Goal: Information Seeking & Learning: Learn about a topic

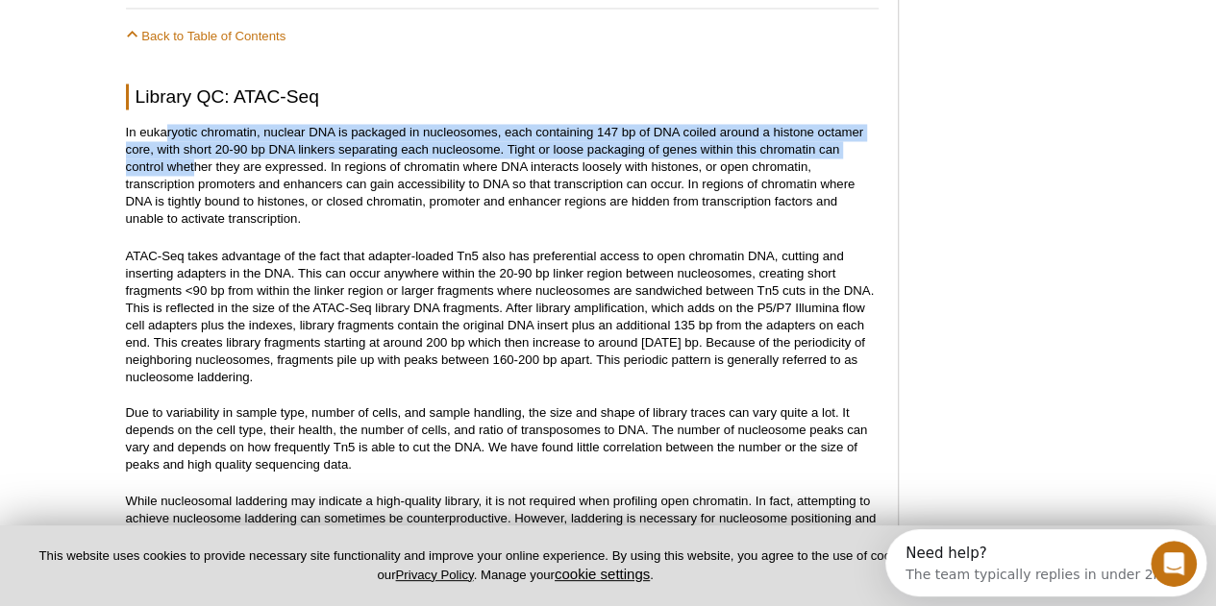
drag, startPoint x: 163, startPoint y: 114, endPoint x: 195, endPoint y: 156, distance: 52.1
click at [195, 156] on p "In eukaryotic chromatin, nuclear DNA is packaged in nucleosomes, each containin…" at bounding box center [502, 176] width 752 height 104
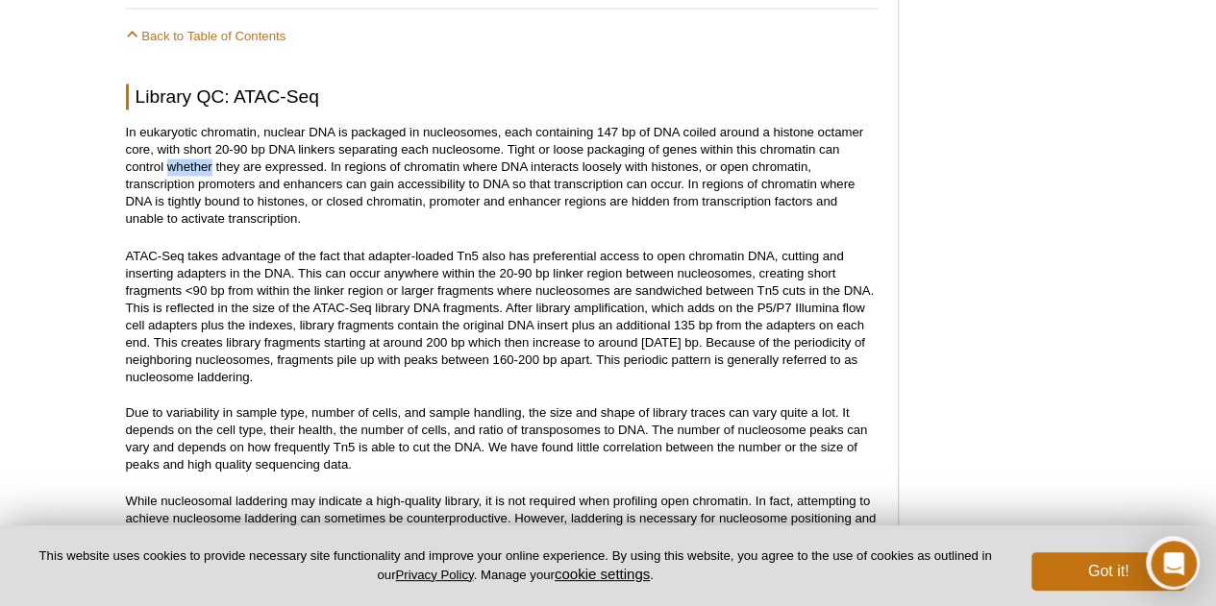
drag, startPoint x: 195, startPoint y: 156, endPoint x: 191, endPoint y: 145, distance: 11.2
click at [192, 148] on p "In eukaryotic chromatin, nuclear DNA is packaged in nucleosomes, each containin…" at bounding box center [502, 176] width 752 height 104
click at [181, 136] on p "In eukaryotic chromatin, nuclear DNA is packaged in nucleosomes, each containin…" at bounding box center [502, 176] width 752 height 104
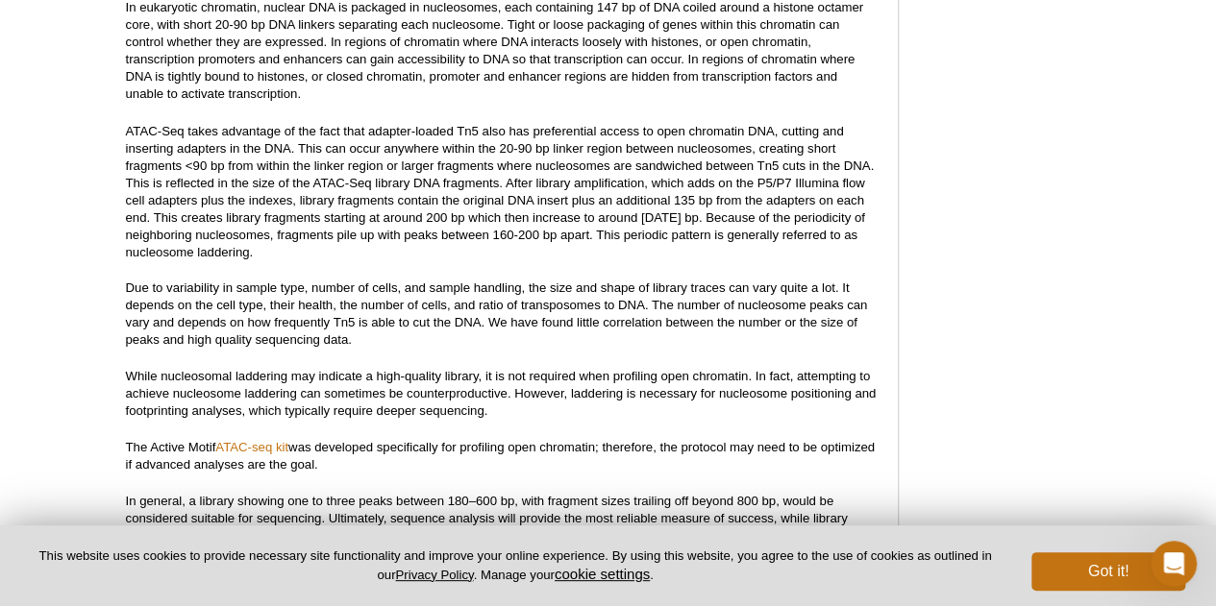
scroll to position [1686, 0]
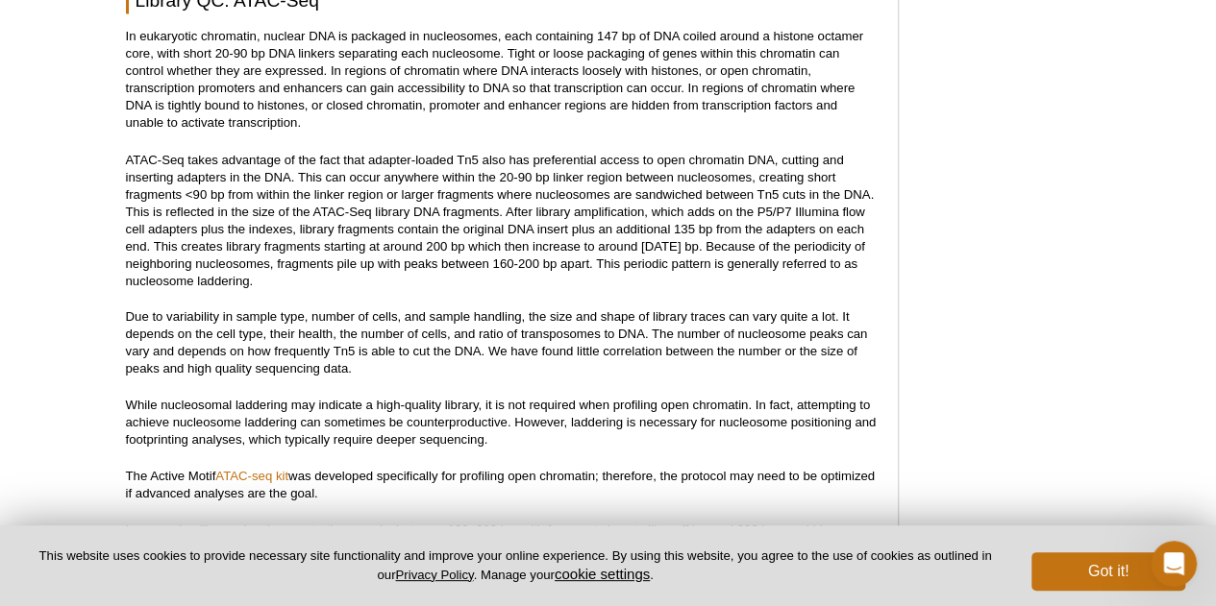
click at [457, 182] on p "ATAC-Seq takes advantage of the fact that adapter-loaded Tn5 also has preferent…" at bounding box center [502, 220] width 752 height 138
drag, startPoint x: 421, startPoint y: 228, endPoint x: 702, endPoint y: 228, distance: 280.6
click at [702, 228] on p "ATAC-Seq takes advantage of the fact that adapter-loaded Tn5 also has preferent…" at bounding box center [502, 220] width 752 height 138
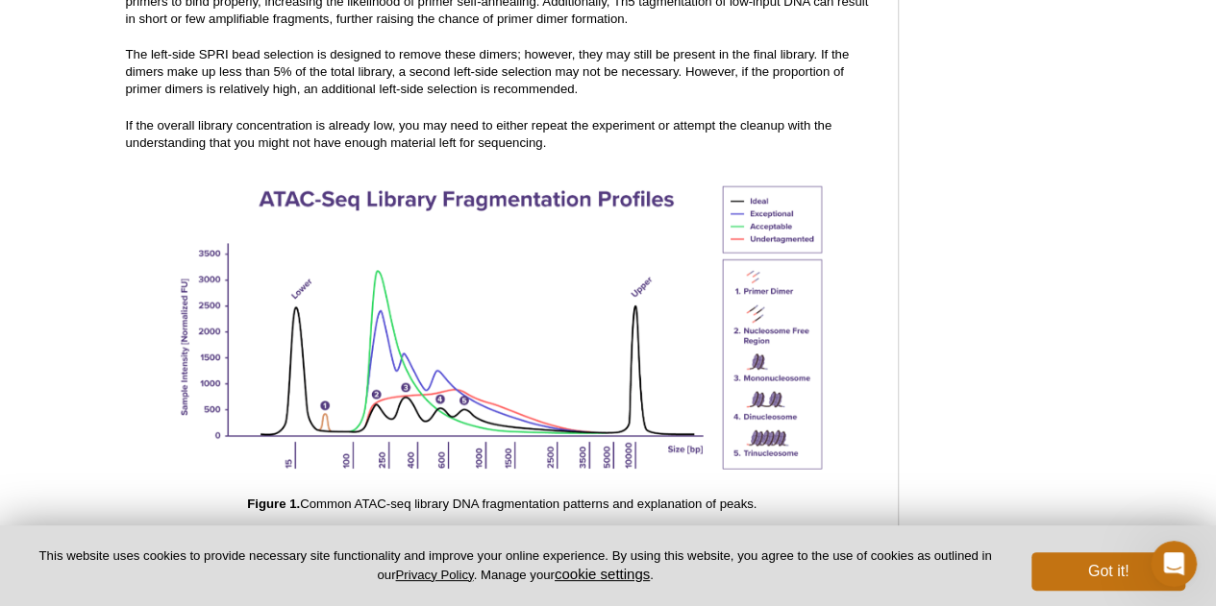
scroll to position [2358, 0]
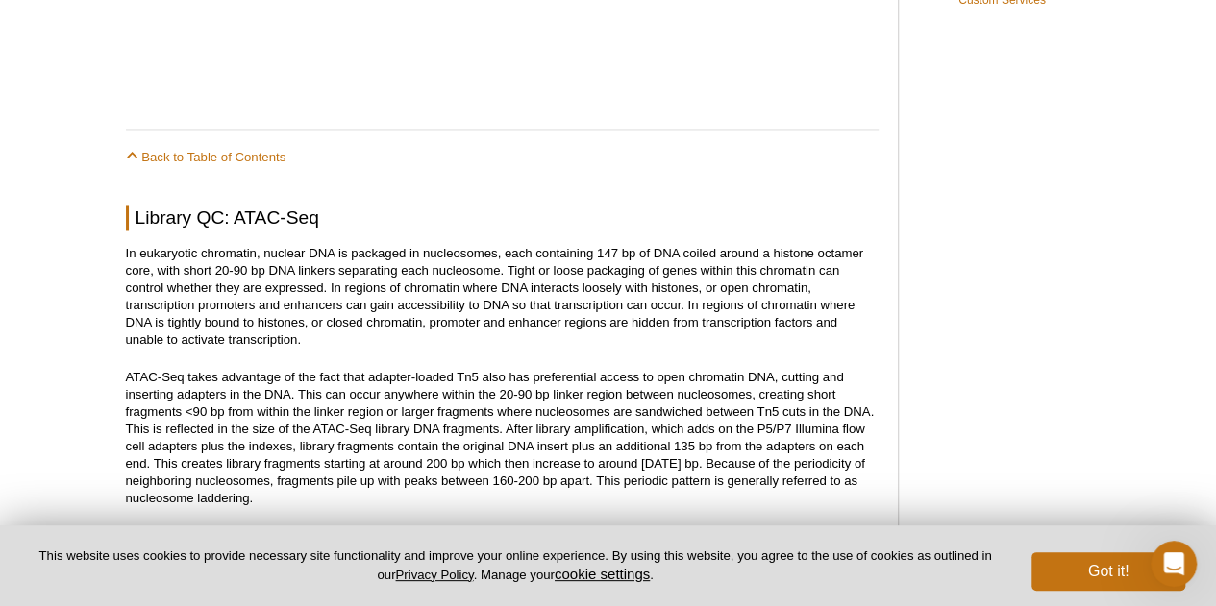
scroll to position [1493, 0]
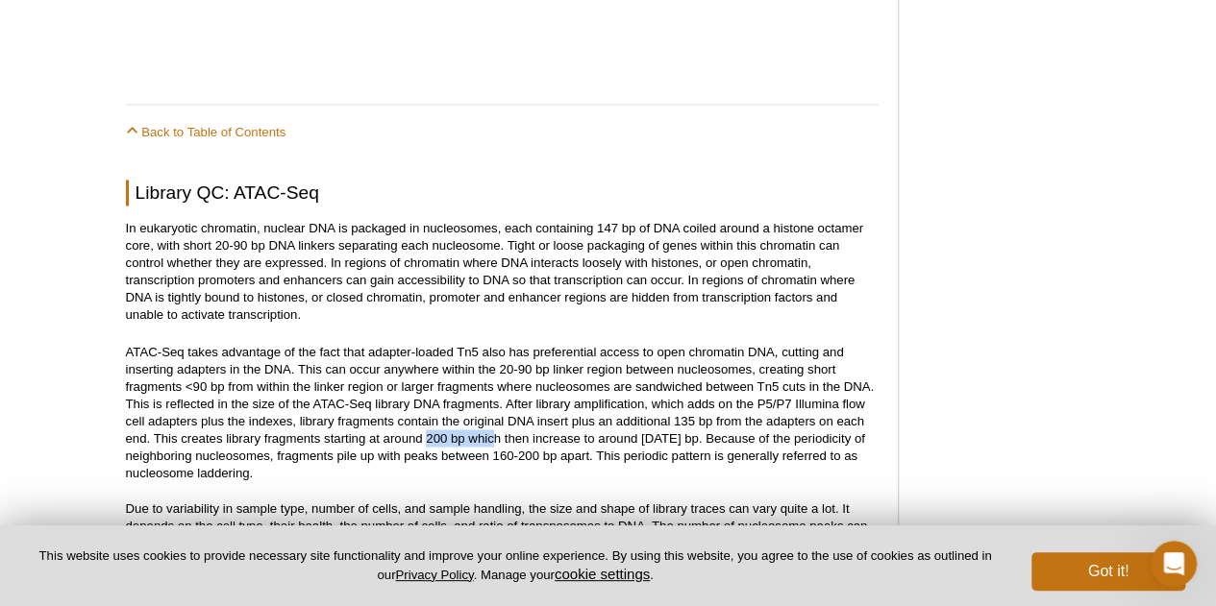
drag, startPoint x: 427, startPoint y: 422, endPoint x: 494, endPoint y: 422, distance: 67.3
click at [493, 422] on p "ATAC-Seq takes advantage of the fact that adapter-loaded Tn5 also has preferent…" at bounding box center [502, 412] width 752 height 138
click at [615, 422] on p "ATAC-Seq takes advantage of the fact that adapter-loaded Tn5 also has preferent…" at bounding box center [502, 412] width 752 height 138
click at [356, 274] on p "In eukaryotic chromatin, nuclear DNA is packaged in nucleosomes, each containin…" at bounding box center [502, 272] width 752 height 104
